Goal: Find specific page/section: Find specific page/section

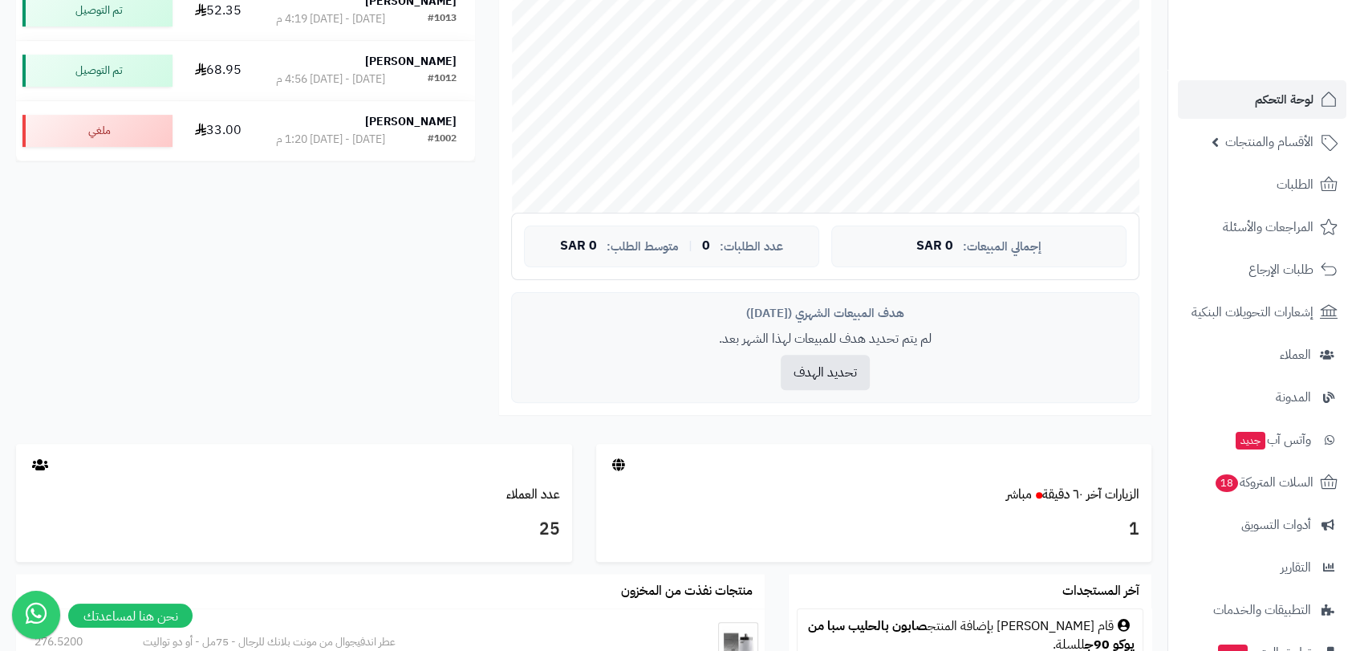
scroll to position [501, 0]
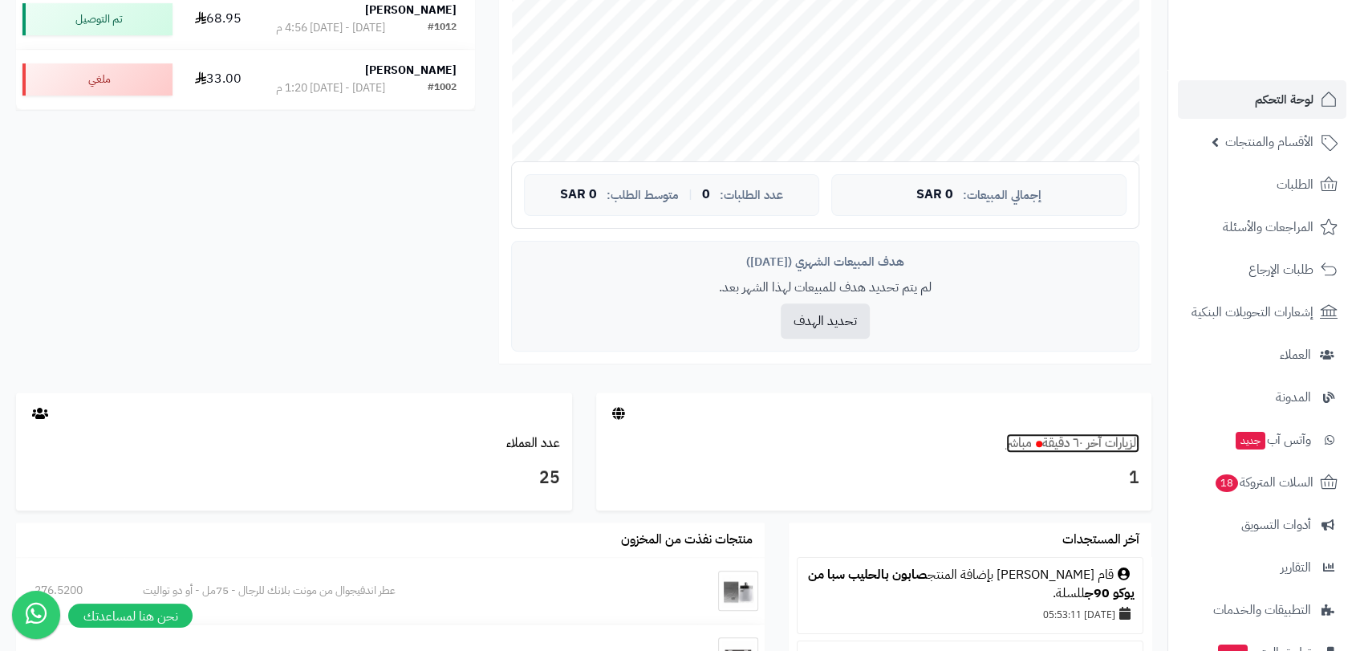
click at [1077, 443] on link "الزيارات آخر ٦٠ دقيقة مباشر" at bounding box center [1072, 442] width 133 height 19
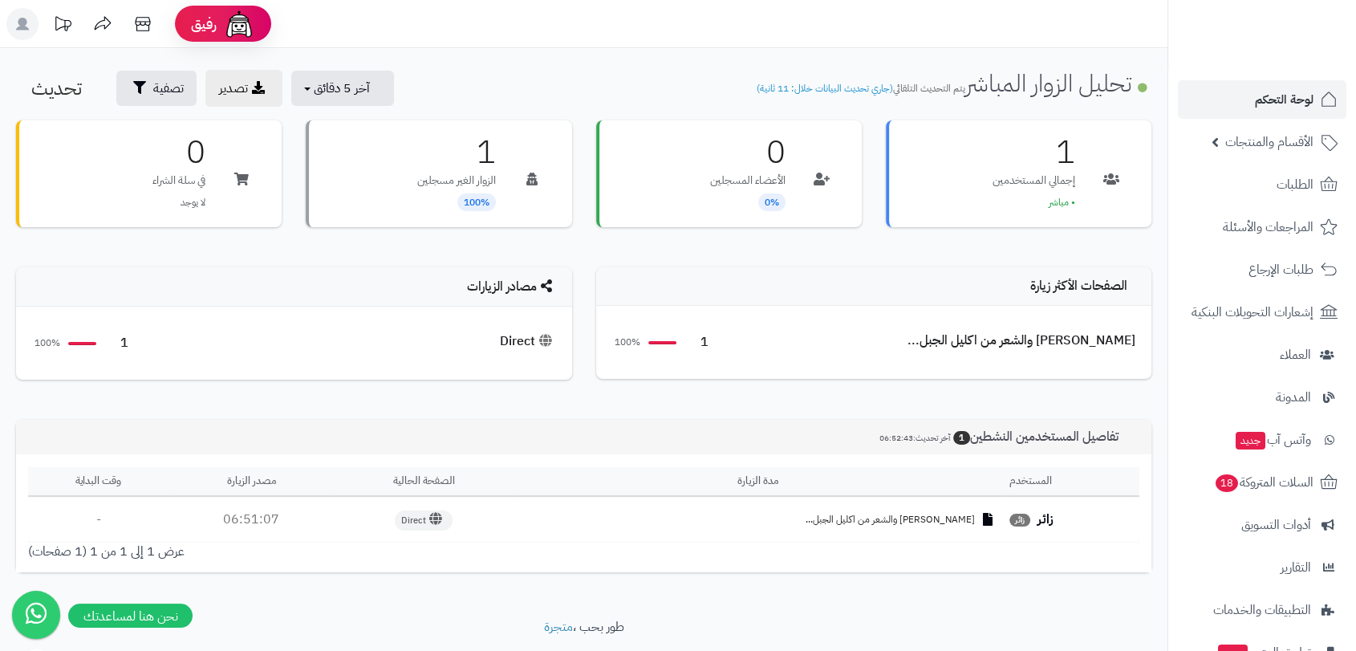
click at [931, 518] on span "كوفيكس كير زيت فروة الراس والشعر من اكليل الجبل..." at bounding box center [889, 520] width 169 height 14
click at [992, 519] on icon at bounding box center [988, 519] width 10 height 13
drag, startPoint x: 983, startPoint y: 518, endPoint x: 770, endPoint y: 518, distance: 213.4
click at [770, 518] on div "كوفيكس كير زيت فروة الراس والشعر من اكليل الجبل..." at bounding box center [758, 520] width 476 height 14
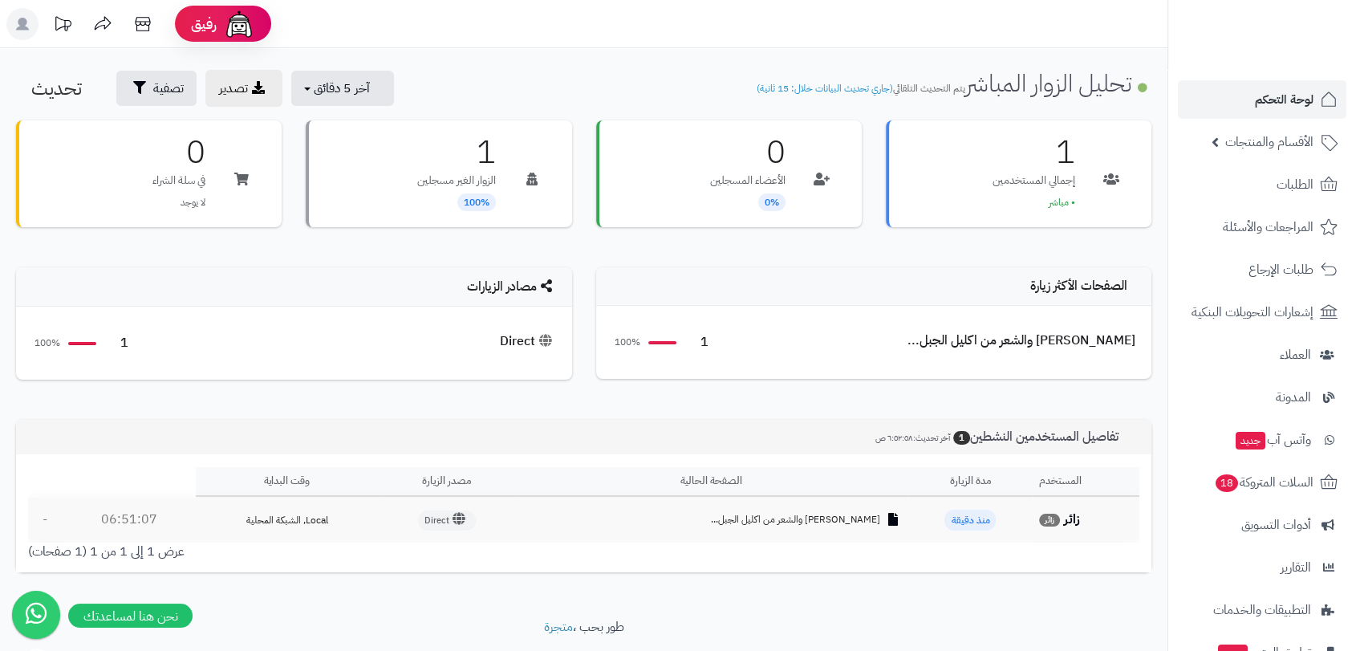
copy span "كوفيكس كير زيت فروة الراس والشعر من اكليل الجبل..."
drag, startPoint x: 893, startPoint y: 517, endPoint x: 703, endPoint y: 513, distance: 189.3
click at [703, 513] on div "كوفيكس كير زيت فروة الراس والشعر من اكليل الجبل..." at bounding box center [711, 520] width 381 height 14
copy span "كوفيكس كير زيت فروة الراس والشعر من اكليل الجبل."
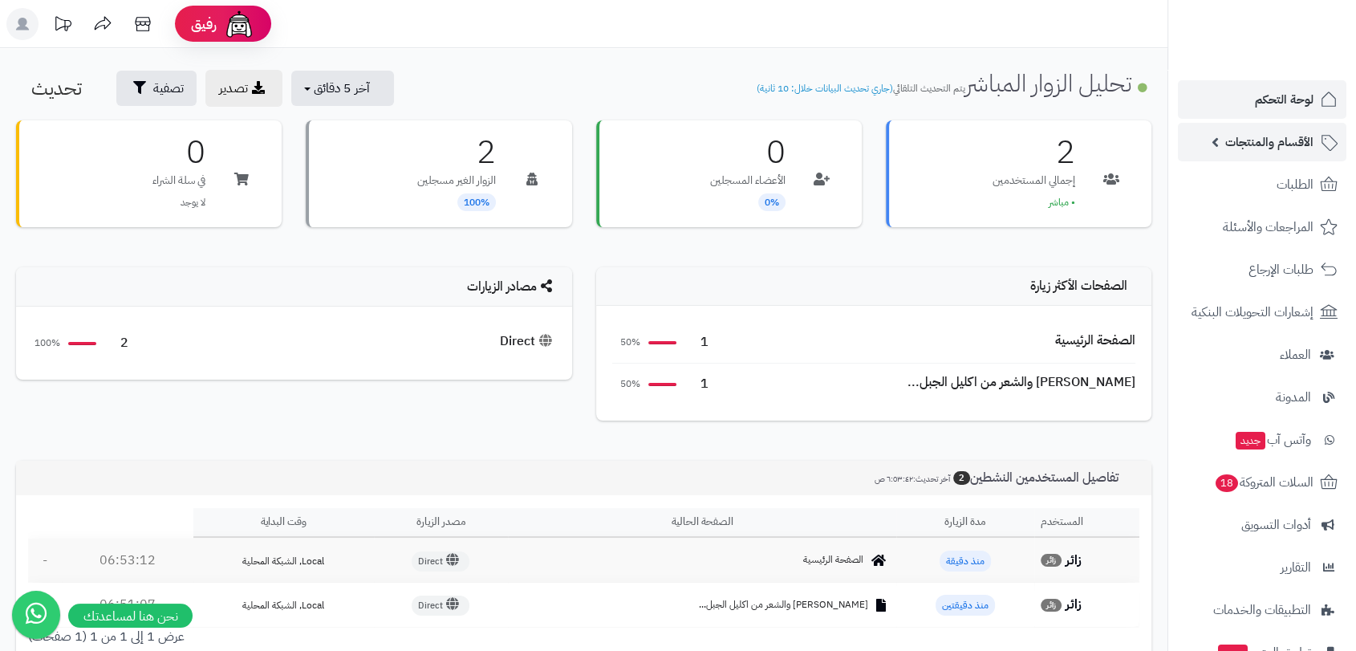
click at [1283, 140] on span "الأقسام والمنتجات" at bounding box center [1269, 142] width 88 height 22
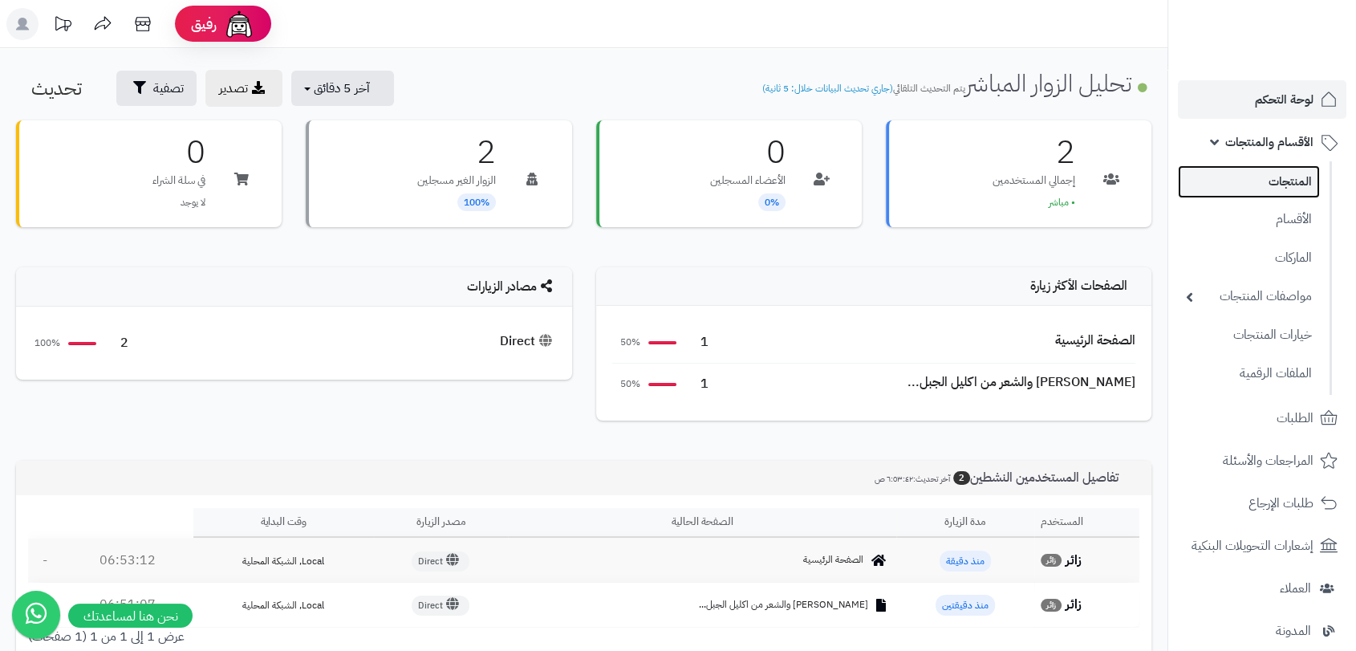
click at [1275, 179] on link "المنتجات" at bounding box center [1249, 181] width 142 height 33
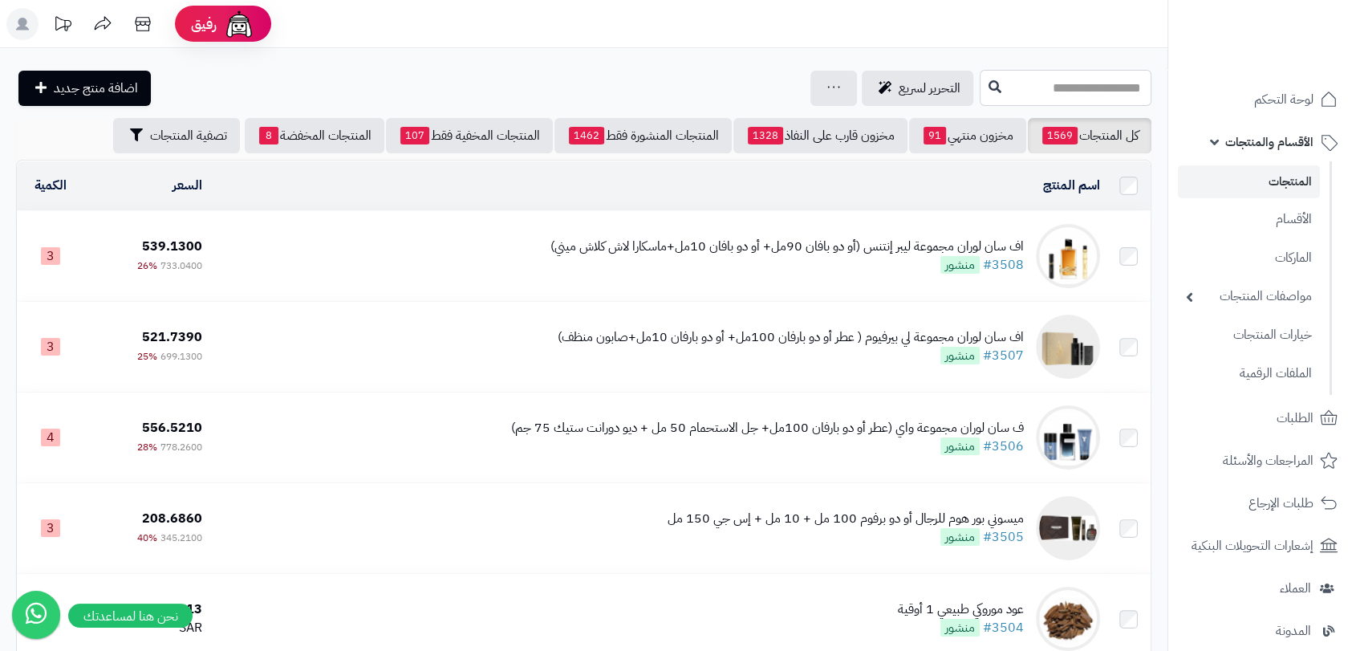
click at [1105, 91] on input "text" at bounding box center [1065, 88] width 172 height 36
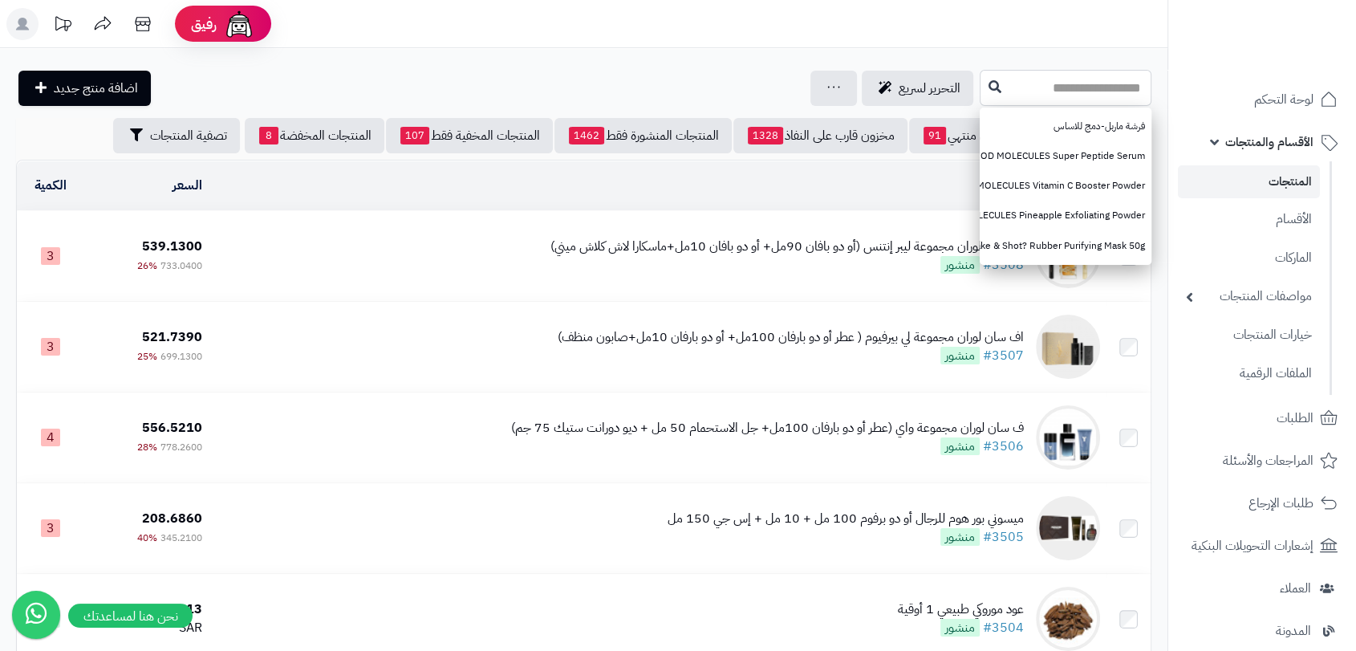
paste input "**********"
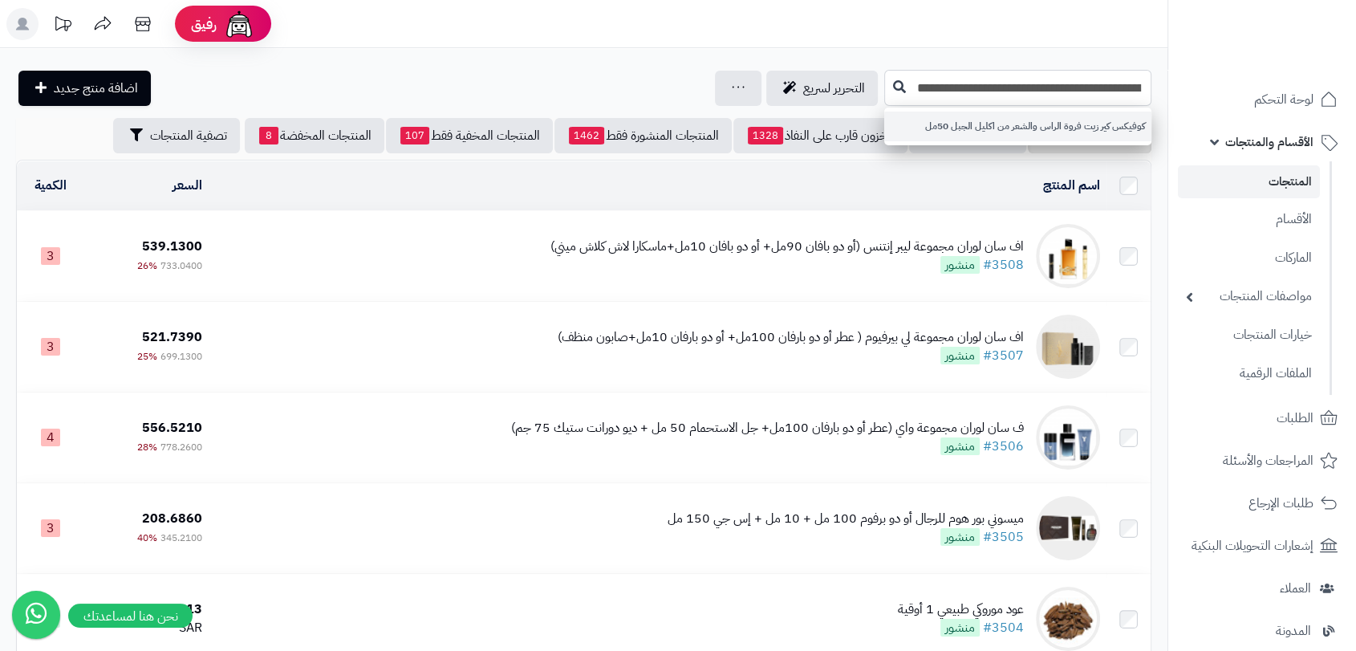
type input "**********"
click at [1102, 128] on link "كوفيكس كير زيت فروة الراس والشعر من اكليل الجبل 50مل" at bounding box center [1017, 126] width 267 height 30
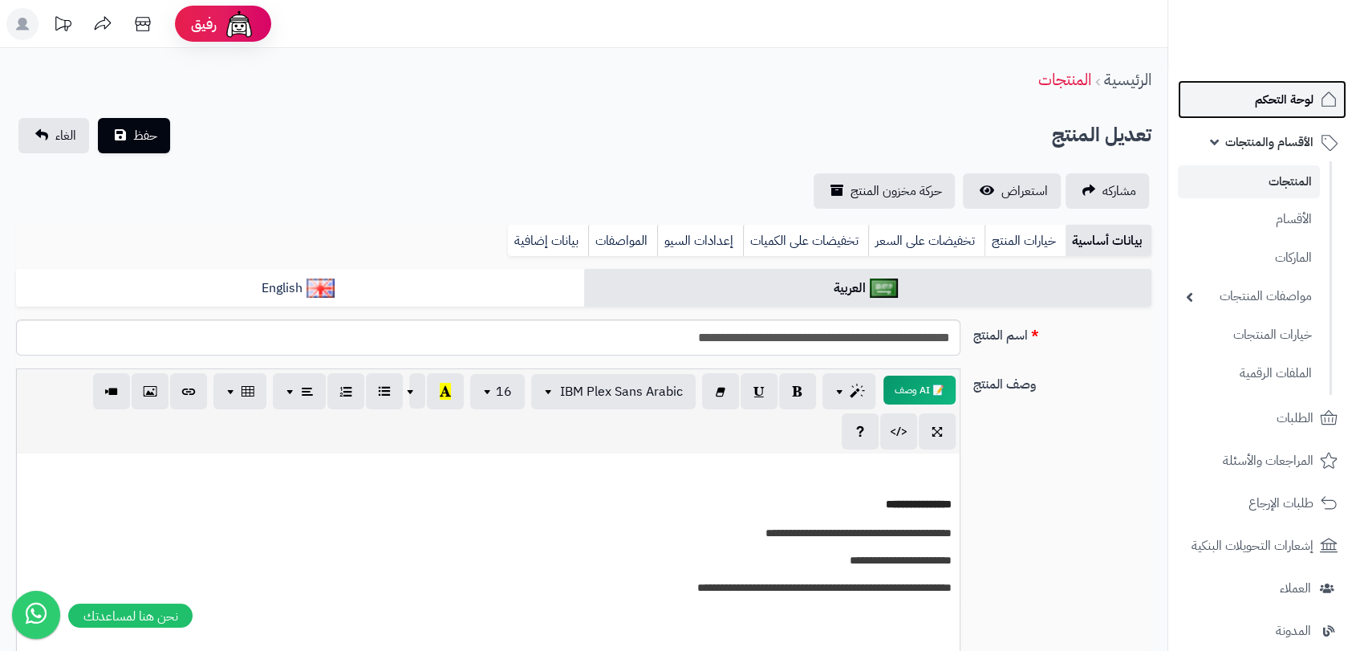
click at [1276, 96] on span "لوحة التحكم" at bounding box center [1284, 99] width 59 height 22
